Goal: Transaction & Acquisition: Obtain resource

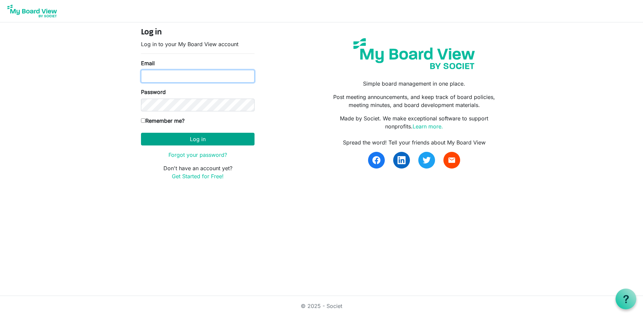
type input "[EMAIL_ADDRESS][DOMAIN_NAME]"
click at [189, 139] on button "Log in" at bounding box center [197, 139] width 113 height 13
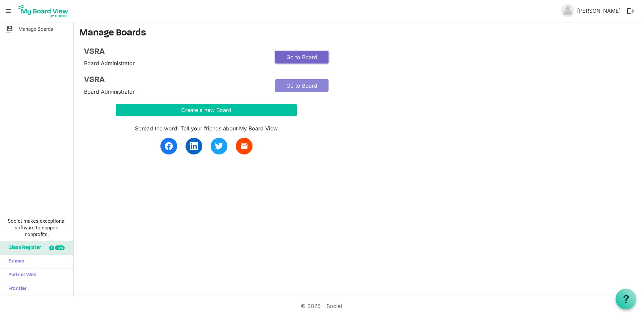
click at [297, 58] on link "Go to Board" at bounding box center [302, 57] width 54 height 13
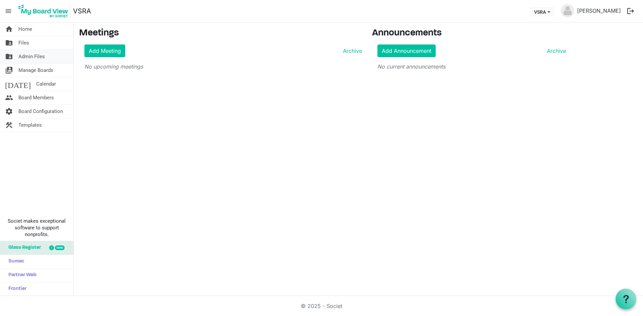
click at [33, 55] on span "Admin Files" at bounding box center [31, 56] width 26 height 13
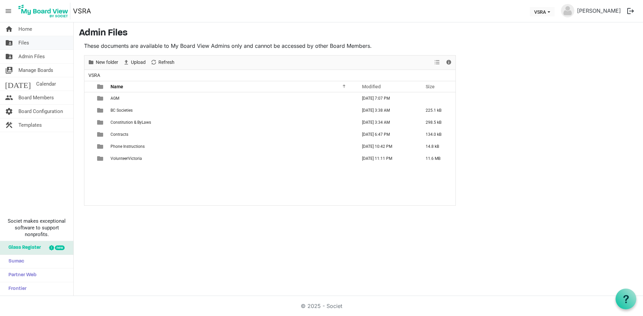
click at [25, 41] on span "Files" at bounding box center [23, 42] width 11 height 13
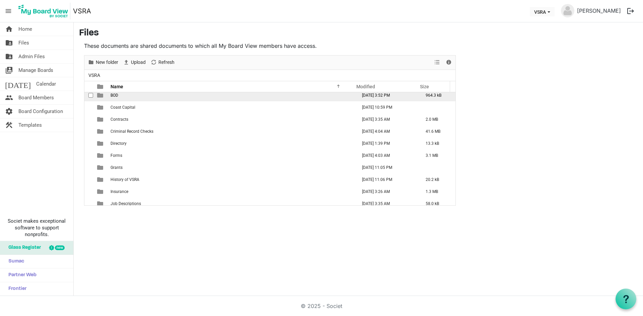
scroll to position [67, 0]
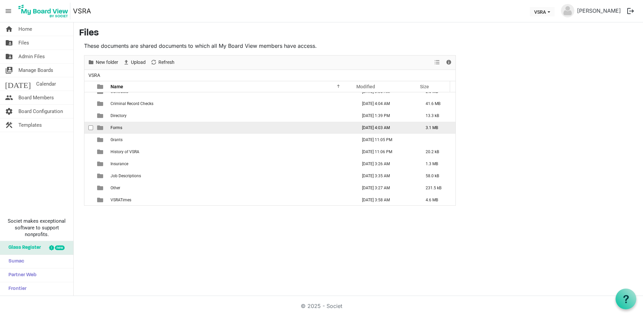
click at [123, 127] on td "Forms" at bounding box center [231, 128] width 246 height 12
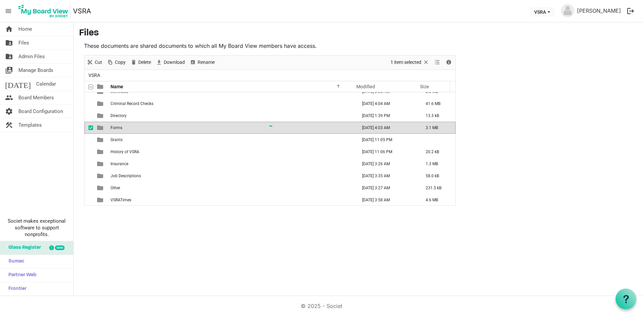
scroll to position [0, 0]
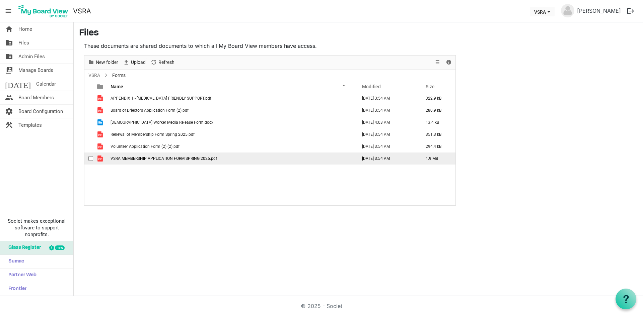
click at [143, 157] on span "VSRA MEMBERSHIP APPLICATION FORM SPRING 2025.pdf" at bounding box center [163, 158] width 106 height 5
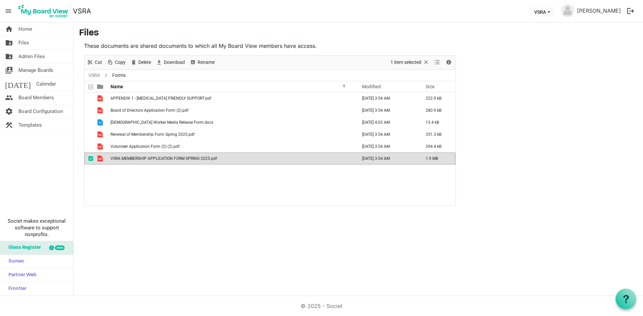
click at [143, 157] on span "VSRA MEMBERSHIP APPLICATION FORM SPRING 2025.pdf" at bounding box center [163, 158] width 106 height 5
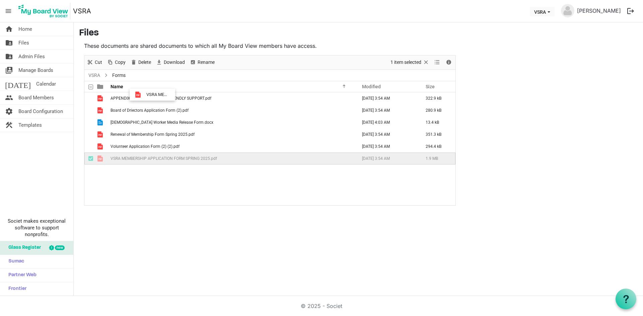
drag, startPoint x: 142, startPoint y: 158, endPoint x: 144, endPoint y: -21, distance: 178.8
click at [144, 0] on html "menu VSRA VSRA Lynne E Young logout home Home folder_shared Files folder_shared…" at bounding box center [321, 158] width 643 height 316
